Goal: Task Accomplishment & Management: Complete application form

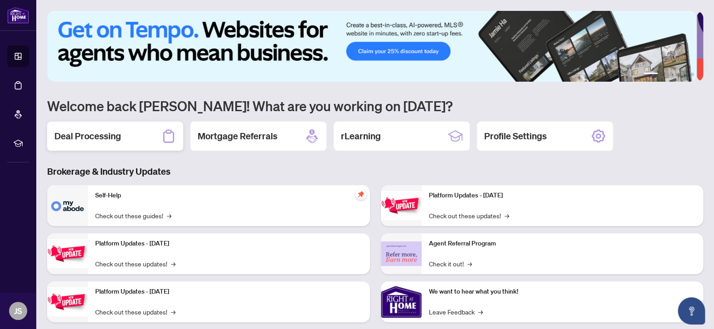
click at [115, 141] on h2 "Deal Processing" at bounding box center [87, 136] width 67 height 13
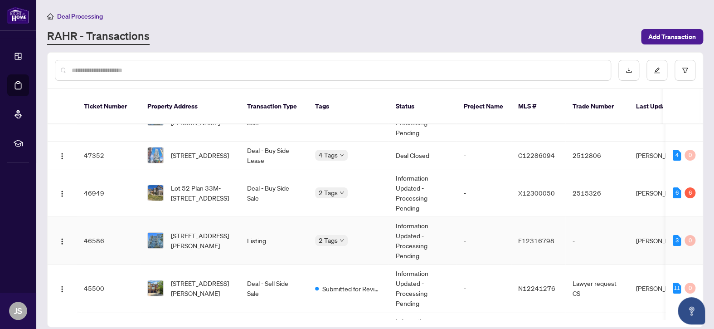
scroll to position [45, 0]
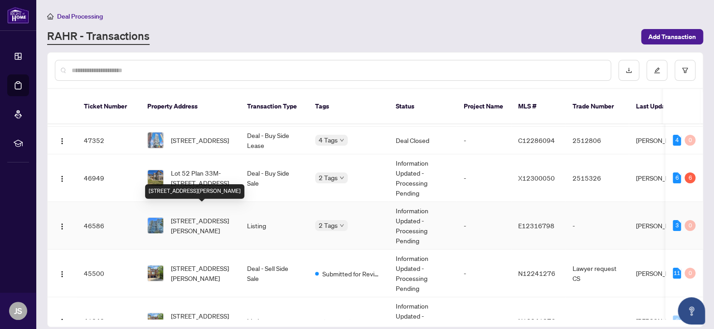
click at [222, 216] on span "[STREET_ADDRESS][PERSON_NAME]" at bounding box center [202, 225] width 62 height 20
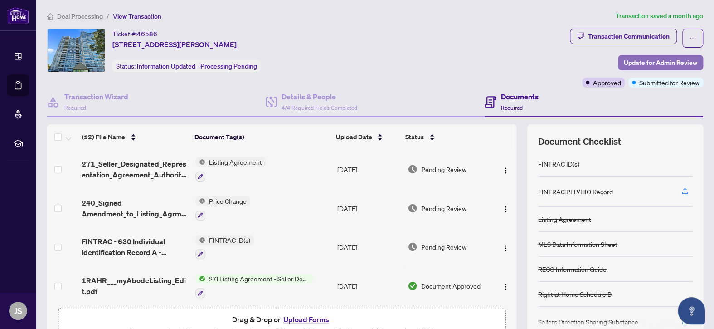
click at [662, 60] on span "Update for Admin Review" at bounding box center [660, 62] width 73 height 15
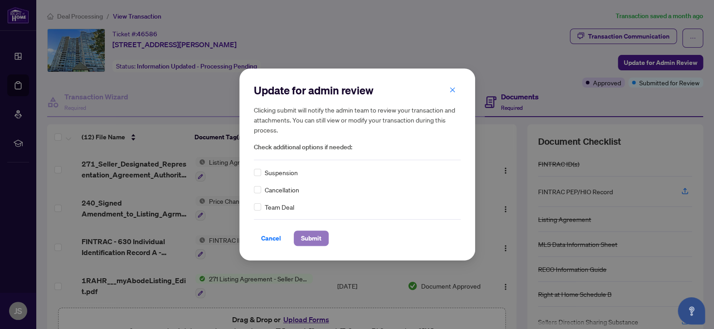
click at [314, 236] on span "Submit" at bounding box center [311, 238] width 20 height 15
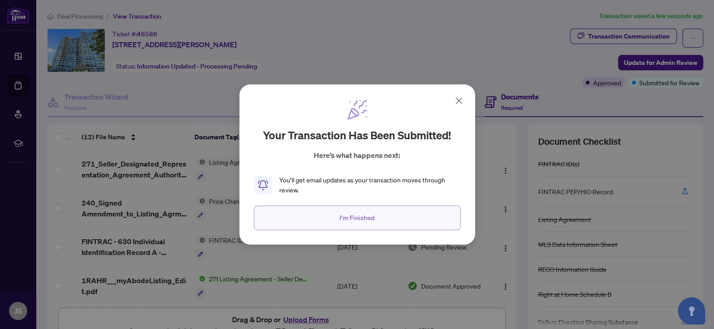
click at [360, 219] on span "I'm Finished" at bounding box center [356, 217] width 35 height 15
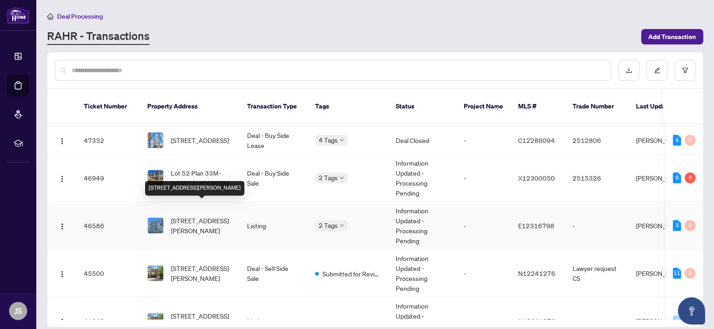
scroll to position [91, 0]
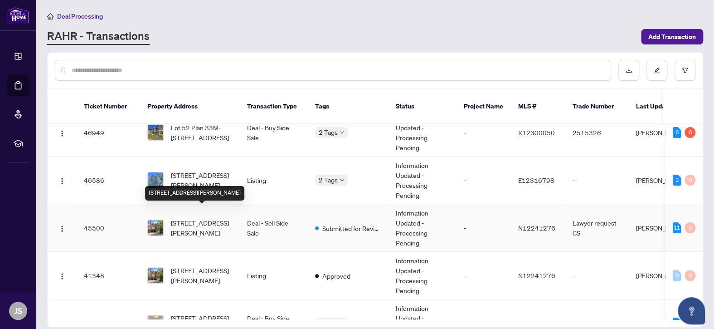
click at [209, 218] on span "[STREET_ADDRESS][PERSON_NAME]" at bounding box center [202, 228] width 62 height 20
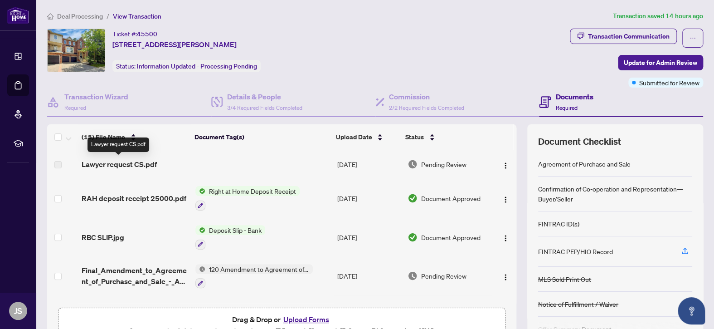
click at [126, 161] on span "Lawyer request CS.pdf" at bounding box center [119, 164] width 75 height 11
click at [58, 164] on label at bounding box center [57, 165] width 7 height 10
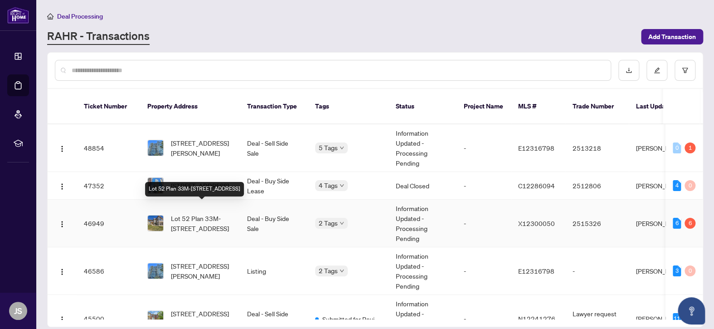
click at [204, 213] on span "Lot 52 Plan 33M-[STREET_ADDRESS]" at bounding box center [202, 223] width 62 height 20
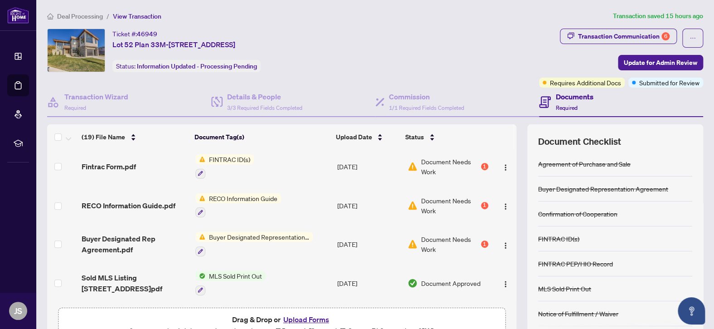
scroll to position [181, 0]
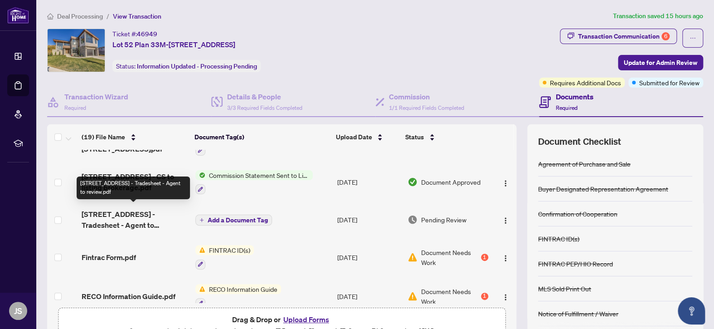
click at [126, 213] on span "[STREET_ADDRESS] - Tradesheet - Agent to review.pdf" at bounding box center [135, 219] width 106 height 22
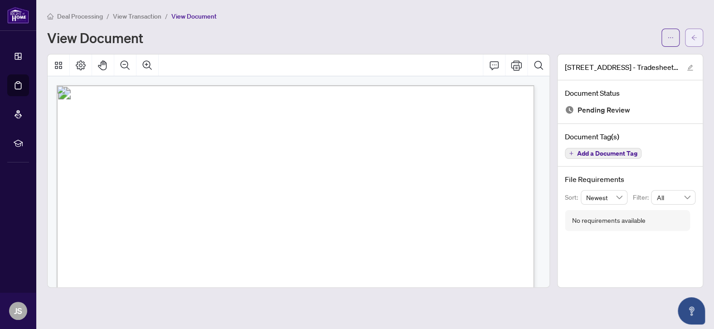
click at [691, 38] on icon "arrow-left" at bounding box center [694, 37] width 6 height 6
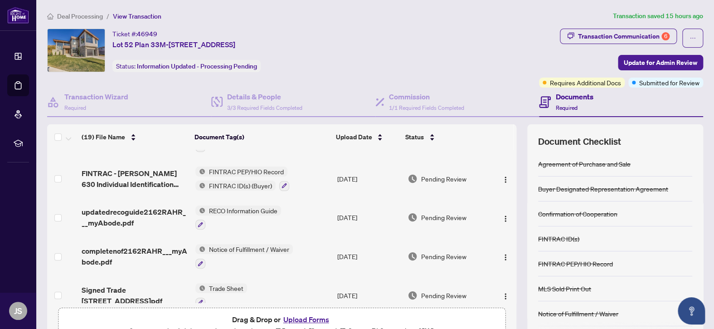
scroll to position [45, 0]
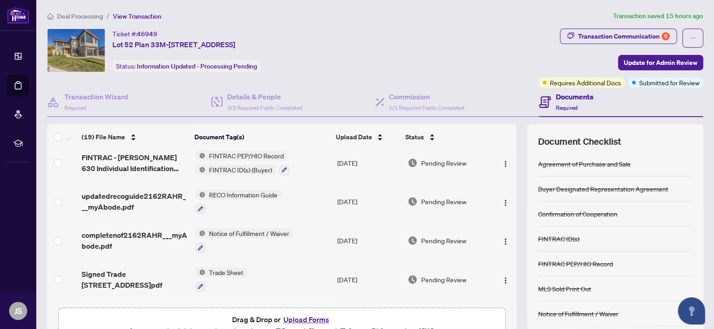
click at [300, 316] on button "Upload Forms" at bounding box center [305, 319] width 51 height 12
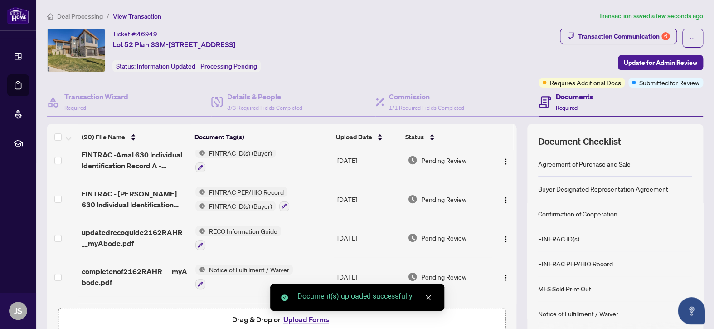
scroll to position [0, 0]
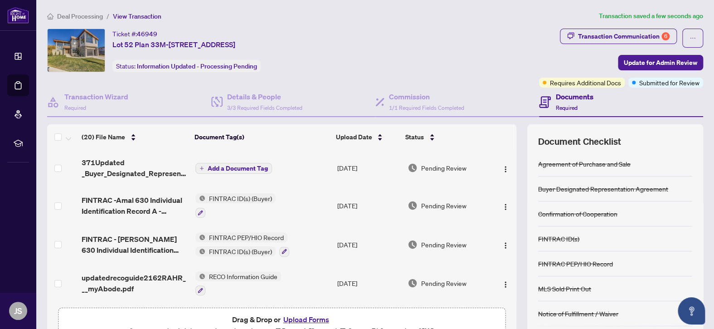
click at [199, 166] on icon "plus" at bounding box center [201, 168] width 5 height 5
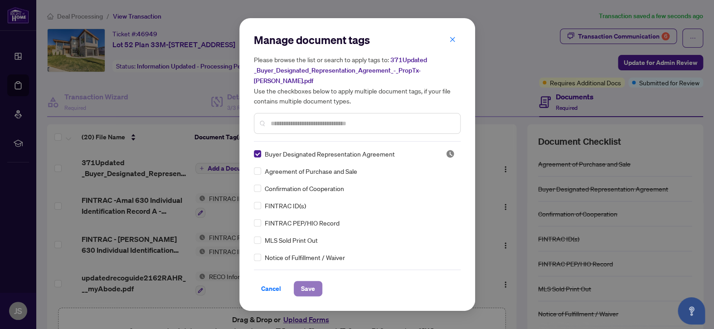
click at [310, 281] on span "Save" at bounding box center [308, 288] width 14 height 15
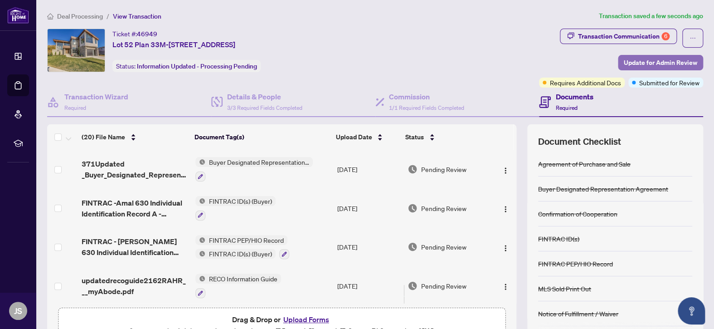
click at [657, 60] on span "Update for Admin Review" at bounding box center [660, 62] width 73 height 15
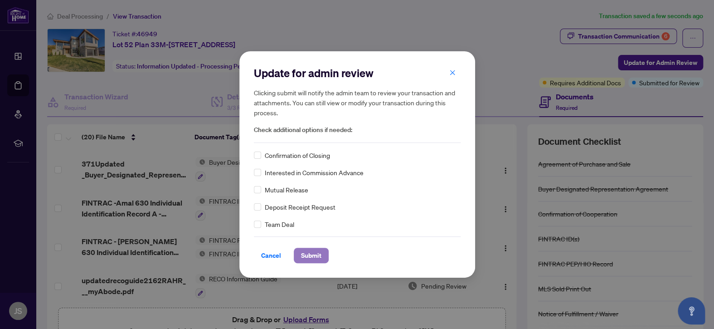
click at [313, 252] on span "Submit" at bounding box center [311, 255] width 20 height 15
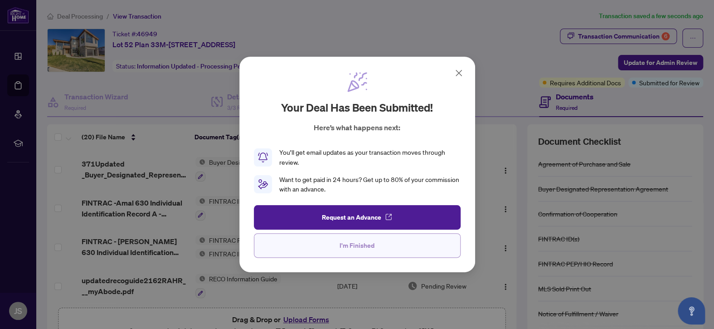
click at [358, 248] on span "I'm Finished" at bounding box center [356, 245] width 35 height 15
